Goal: Transaction & Acquisition: Book appointment/travel/reservation

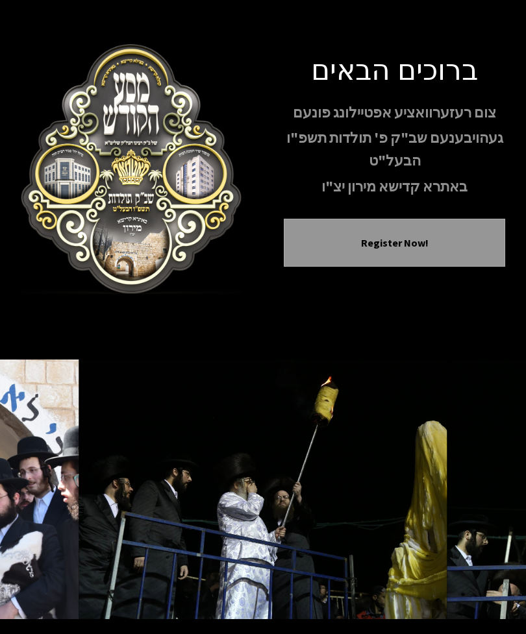
scroll to position [45, 0]
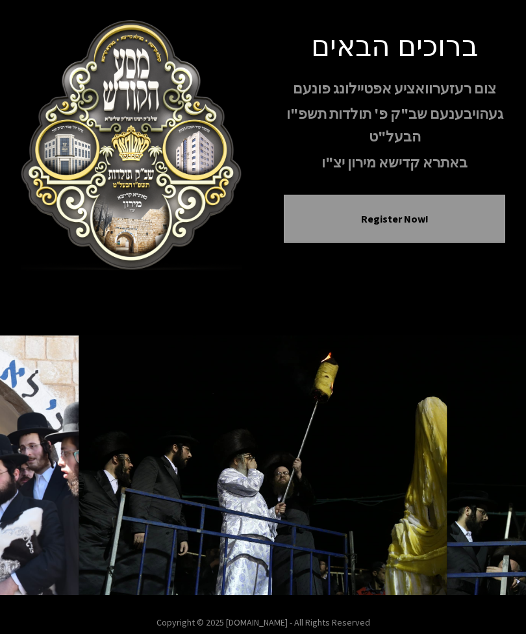
click at [483, 481] on button "Next image" at bounding box center [489, 465] width 31 height 31
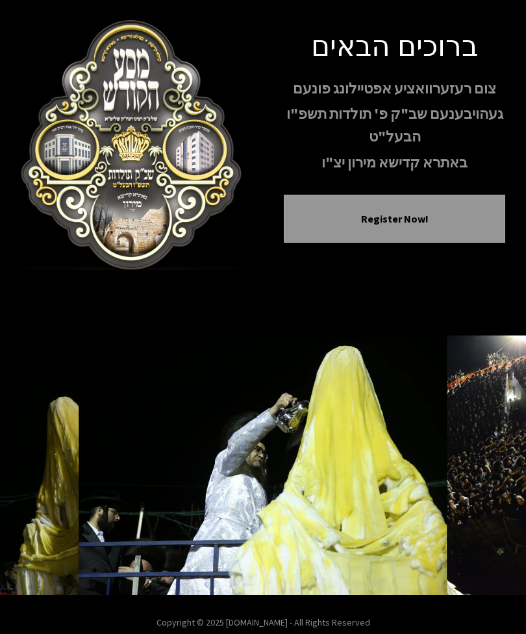
click at [478, 481] on button "Next image" at bounding box center [489, 465] width 31 height 31
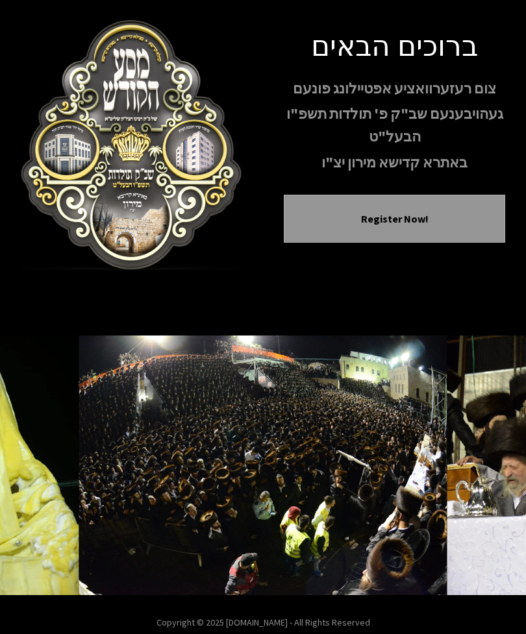
click at [486, 471] on icon "Next image" at bounding box center [489, 465] width 10 height 10
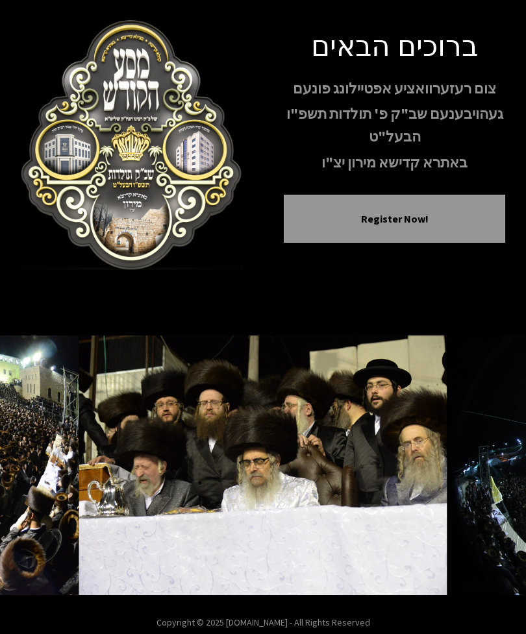
click at [488, 471] on icon "Next image" at bounding box center [489, 465] width 10 height 10
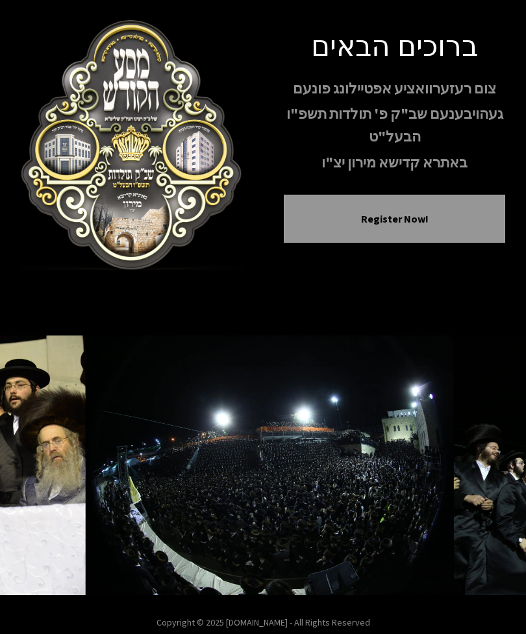
click at [484, 477] on button "Next image" at bounding box center [489, 465] width 31 height 31
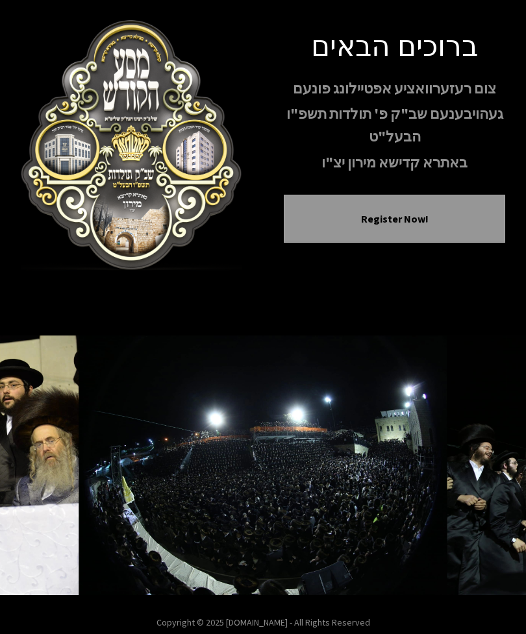
click at [486, 471] on icon "Next image" at bounding box center [489, 465] width 10 height 10
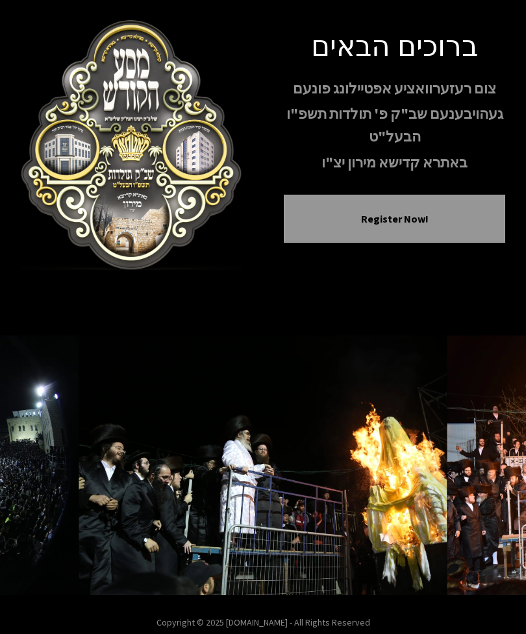
click at [485, 471] on icon "Next image" at bounding box center [489, 465] width 10 height 10
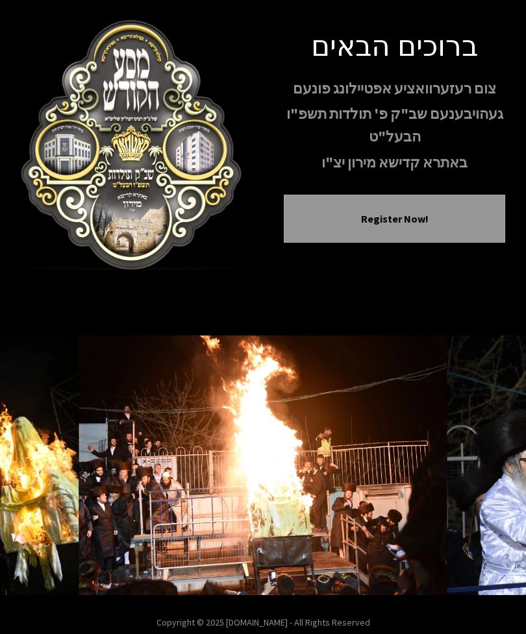
click at [484, 471] on icon "Next image" at bounding box center [489, 465] width 10 height 10
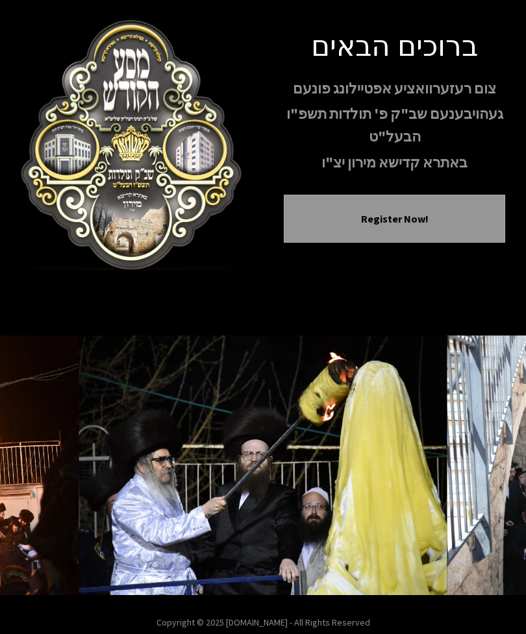
click at [479, 481] on button "Next image" at bounding box center [489, 465] width 31 height 31
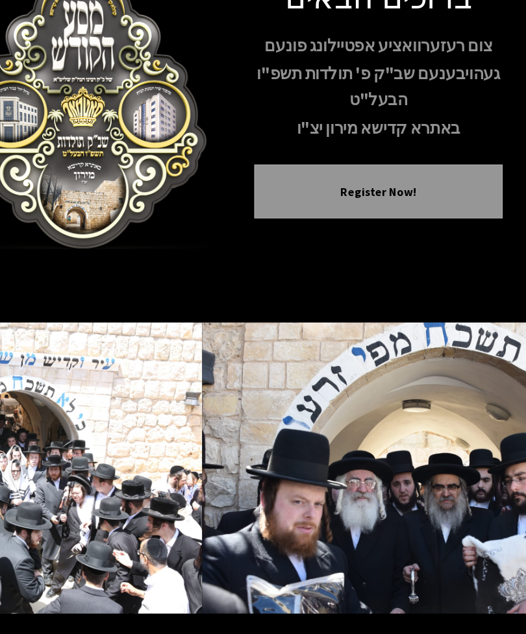
scroll to position [86, 0]
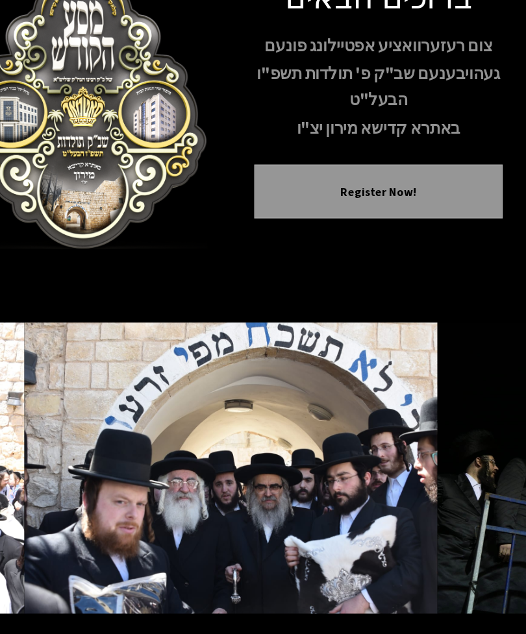
click at [474, 434] on button "Next image" at bounding box center [489, 449] width 31 height 31
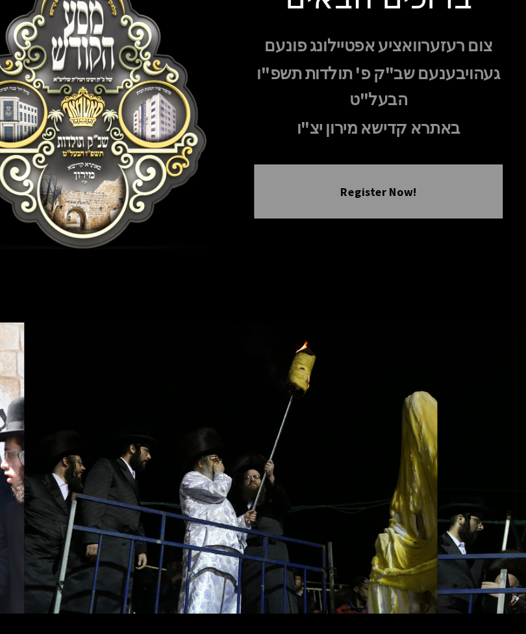
click at [474, 434] on button "Next image" at bounding box center [489, 449] width 31 height 31
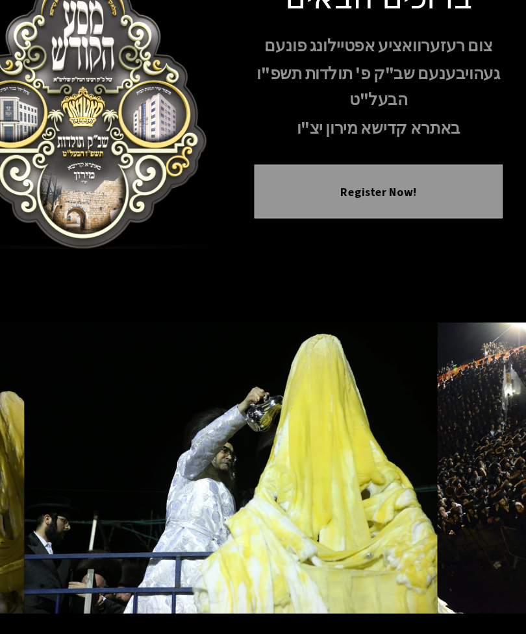
click at [474, 434] on button "Next image" at bounding box center [489, 449] width 31 height 31
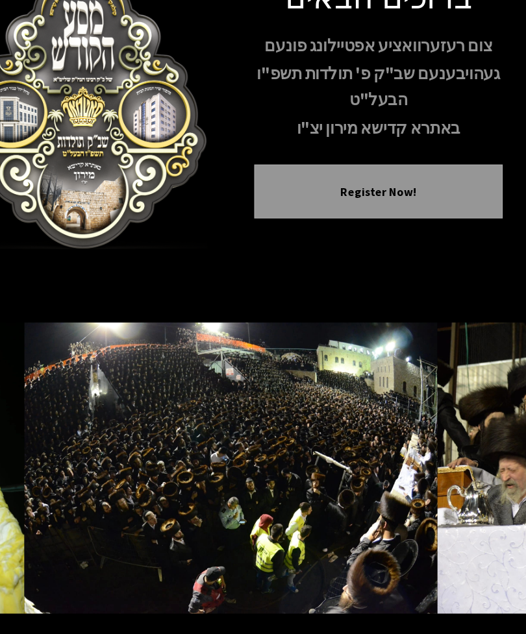
click at [474, 434] on button "Next image" at bounding box center [489, 449] width 31 height 31
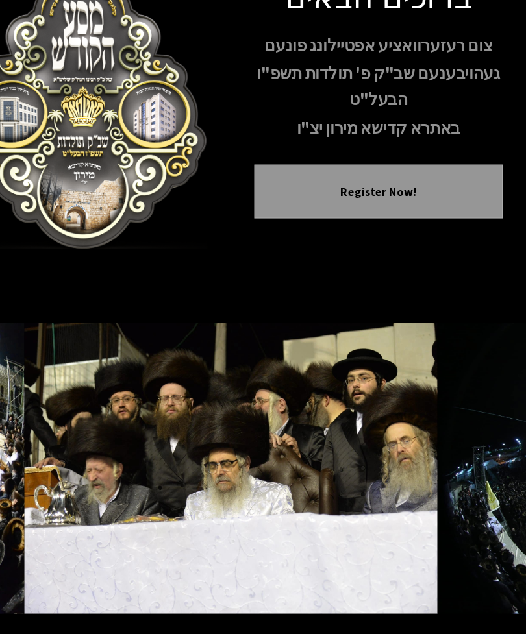
click at [474, 434] on button "Next image" at bounding box center [489, 449] width 31 height 31
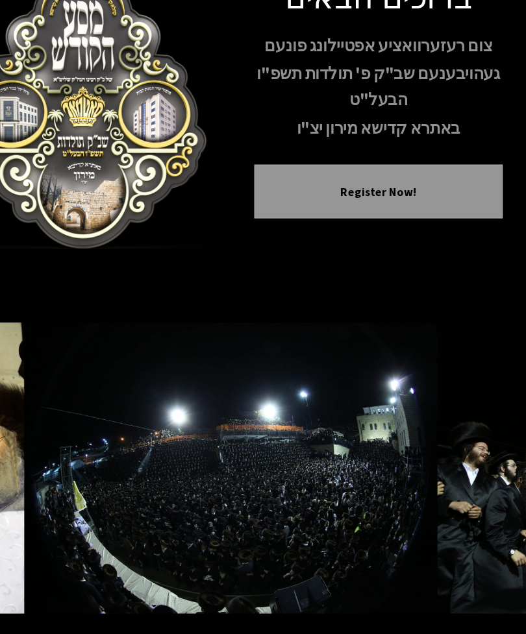
click at [404, 195] on button "Register Now!" at bounding box center [394, 203] width 189 height 16
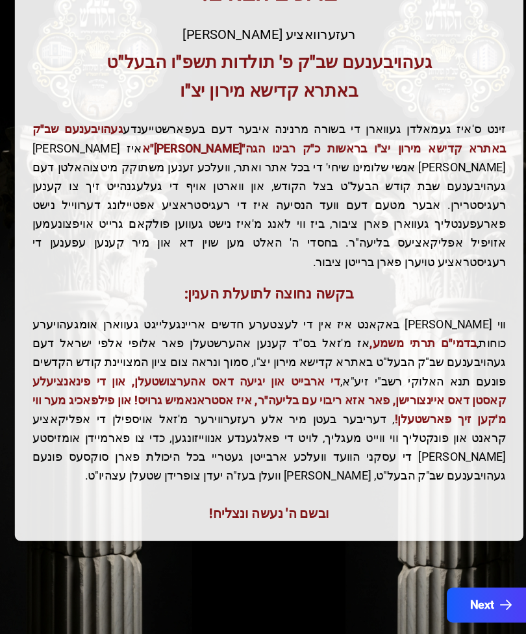
scroll to position [263, 0]
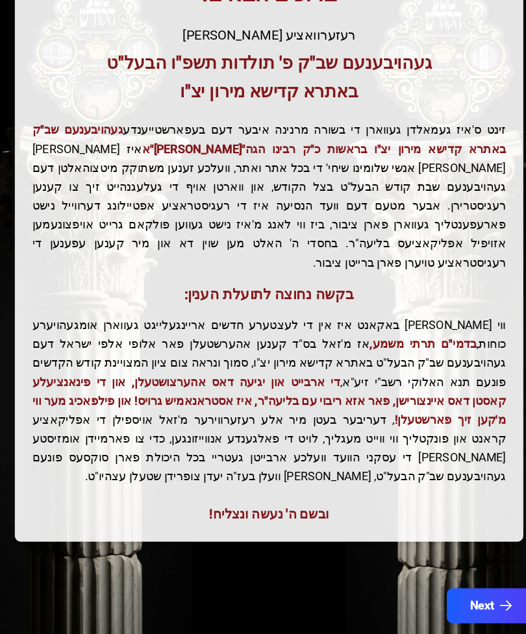
click at [438, 556] on button "Next" at bounding box center [460, 571] width 79 height 31
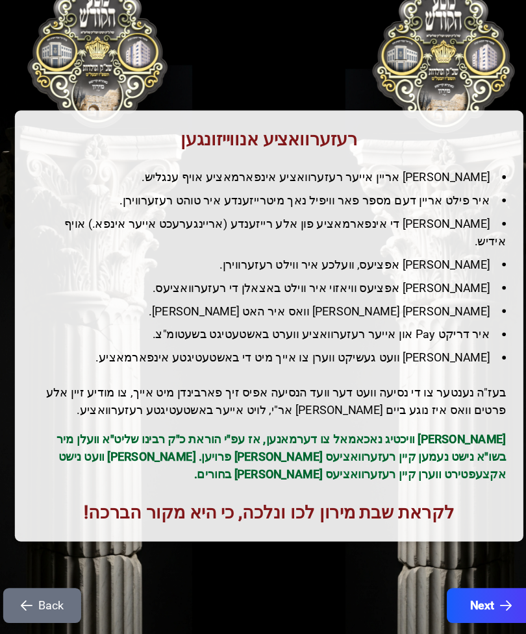
click at [469, 567] on icon "button" at bounding box center [474, 572] width 10 height 10
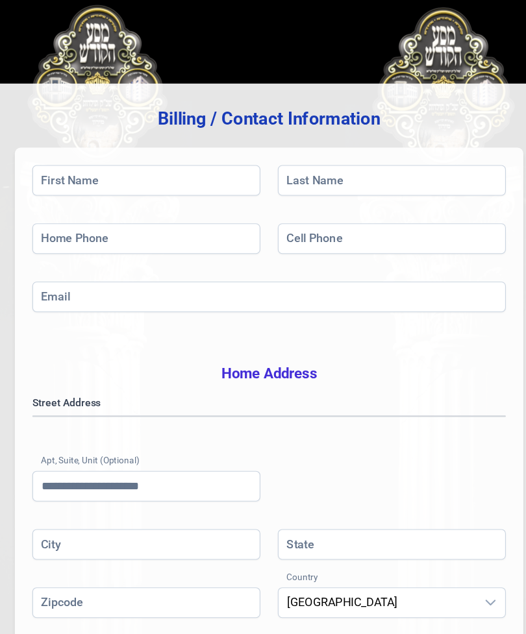
scroll to position [0, 0]
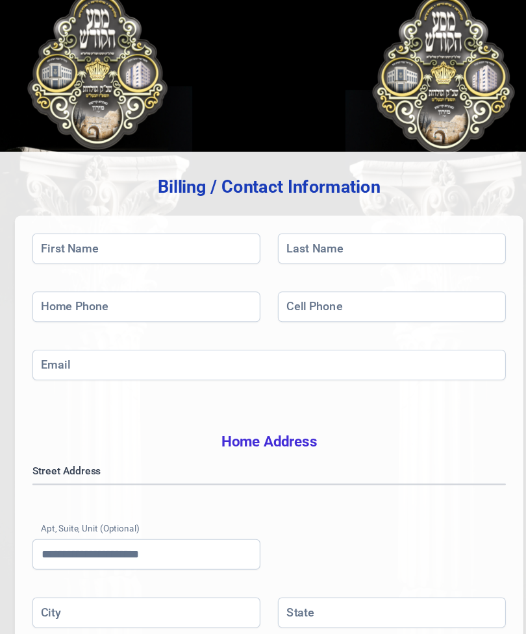
click at [80, 69] on div "Billing / Contact Information First Name Last Name Home Phone Cell Phone Email …" at bounding box center [263, 392] width 495 height 722
